Goal: Information Seeking & Learning: Understand process/instructions

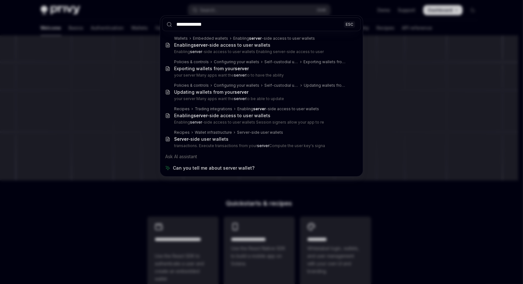
type input "**********"
click at [126, 105] on div "**********" at bounding box center [261, 142] width 523 height 284
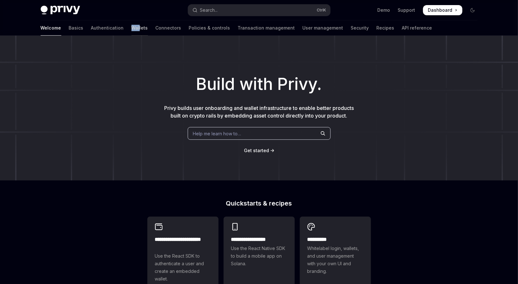
drag, startPoint x: 100, startPoint y: 28, endPoint x: 108, endPoint y: 28, distance: 8.3
click at [108, 28] on div "Welcome Basics Authentication Wallets Connectors Policies & controls Transactio…" at bounding box center [237, 27] width 392 height 15
click at [132, 28] on link "Wallets" at bounding box center [140, 27] width 17 height 15
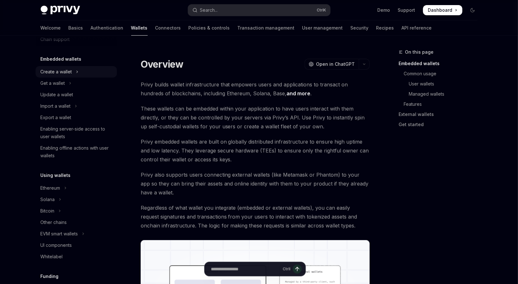
scroll to position [27, 0]
click at [79, 77] on button "Create a wallet" at bounding box center [76, 71] width 81 height 11
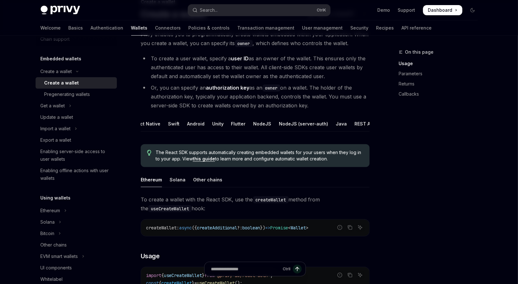
scroll to position [0, 33]
click at [285, 124] on div "NodeJS (server-auth)" at bounding box center [300, 123] width 49 height 15
type textarea "*"
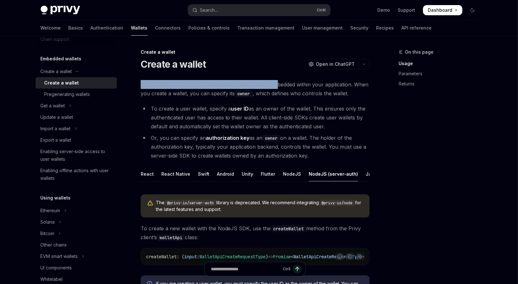
drag, startPoint x: 141, startPoint y: 84, endPoint x: 277, endPoint y: 81, distance: 136.0
click at [277, 81] on span "Privy enables you to programmatically create wallets embedded within your appli…" at bounding box center [255, 89] width 229 height 18
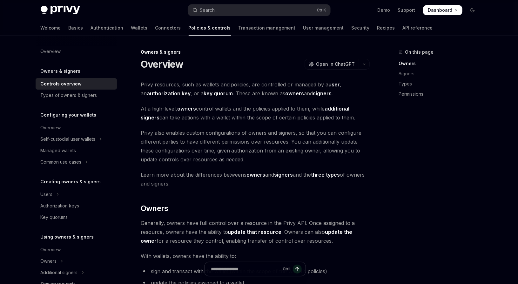
click at [167, 94] on strong "authorization key" at bounding box center [169, 93] width 44 height 6
type textarea "*"
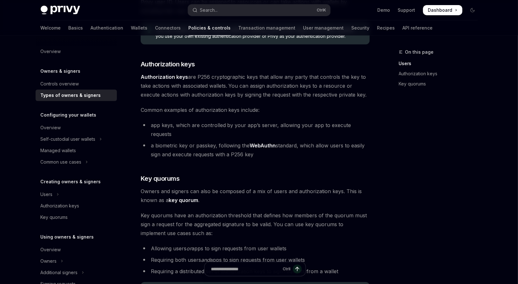
scroll to position [128, 0]
